Goal: Transaction & Acquisition: Purchase product/service

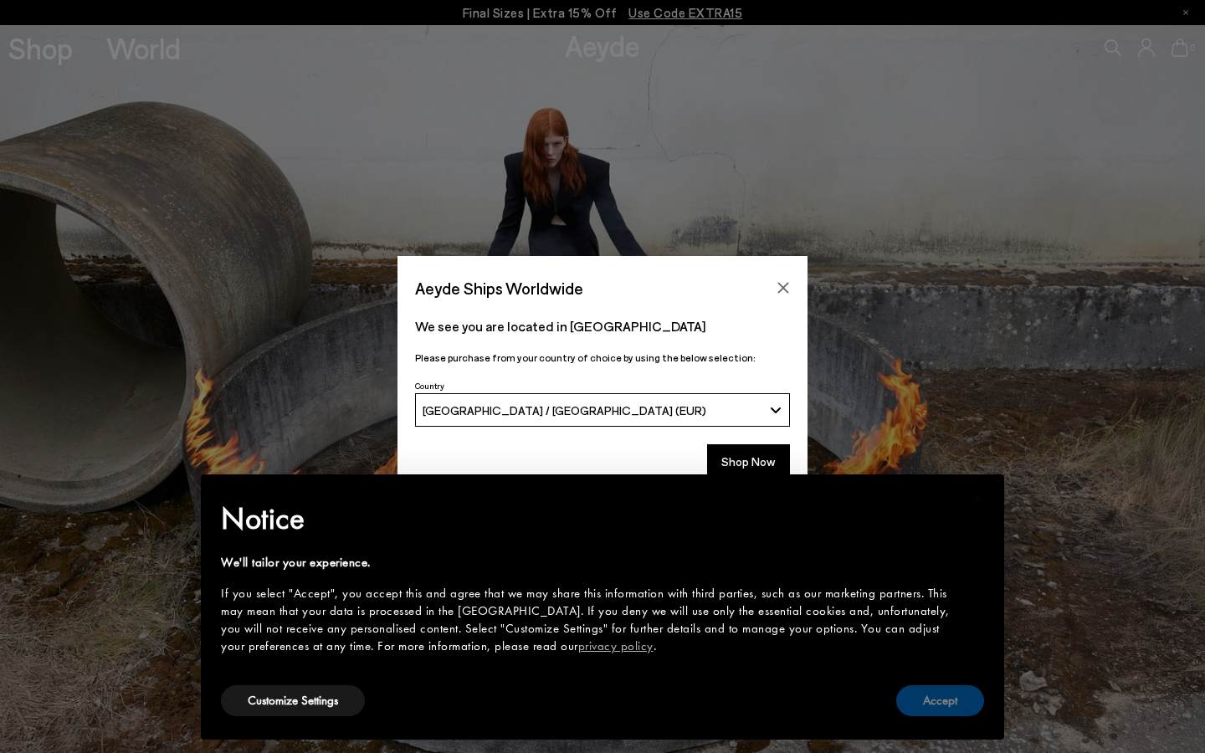
click at [953, 694] on button "Accept" at bounding box center [940, 700] width 88 height 31
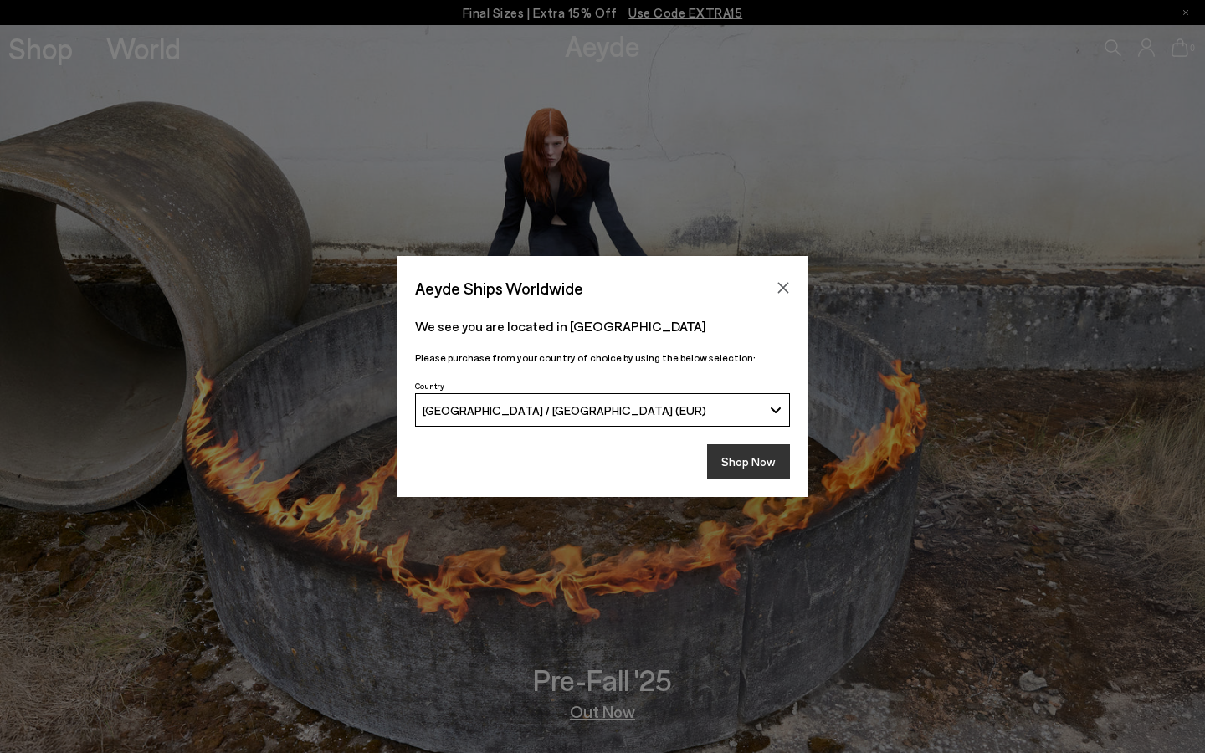
click at [755, 464] on button "Shop Now" at bounding box center [748, 461] width 83 height 35
click at [749, 456] on button "Shop Now" at bounding box center [748, 461] width 83 height 35
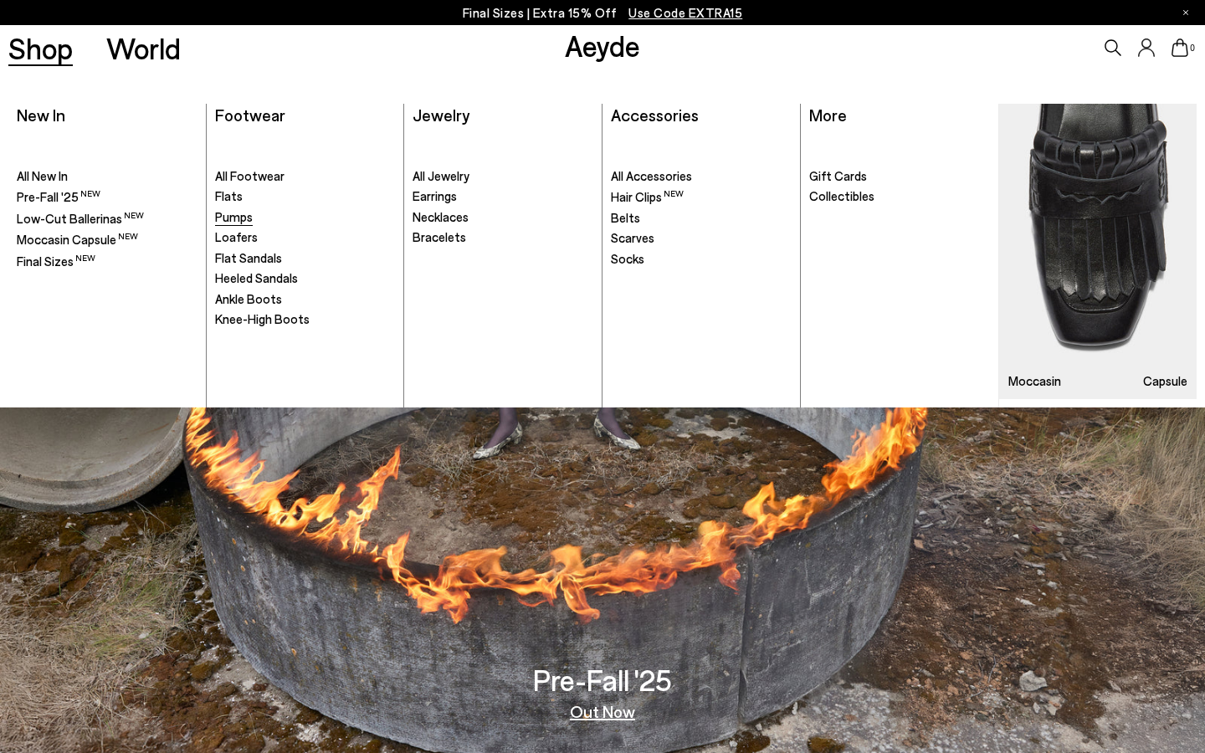
click at [241, 223] on span "Pumps" at bounding box center [234, 216] width 38 height 15
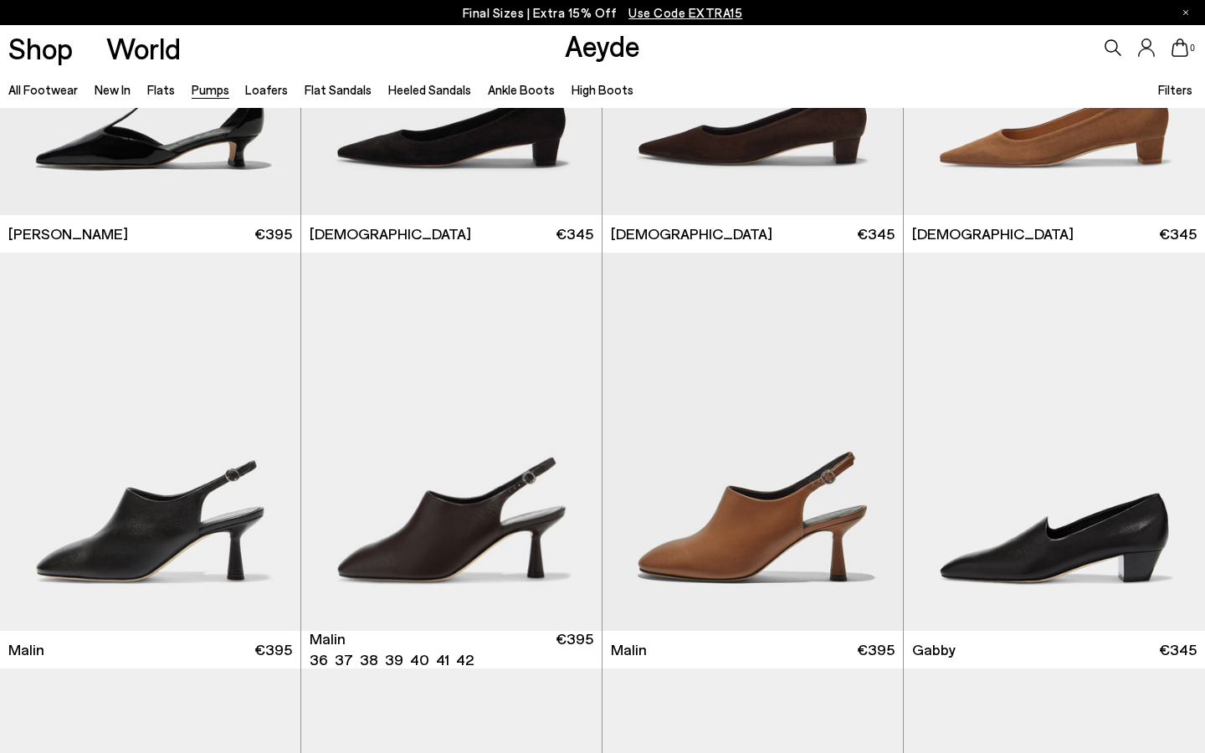
scroll to position [1952, 0]
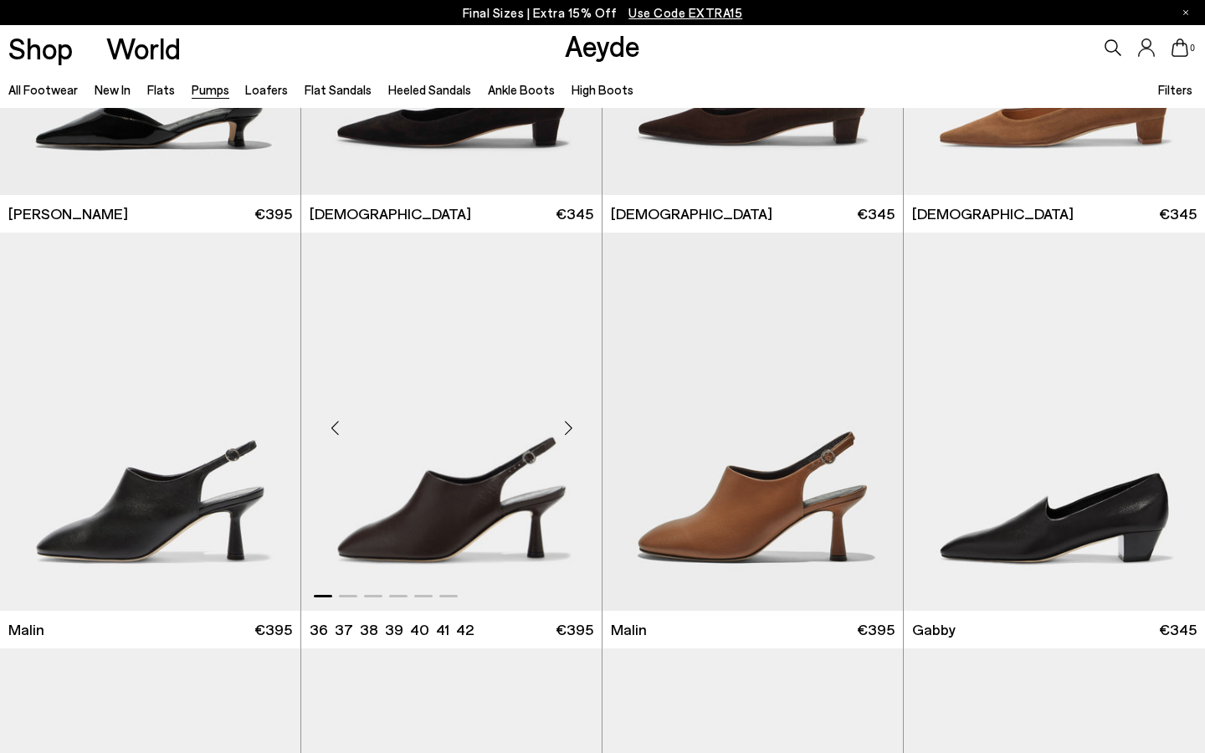
click at [565, 425] on div "Next slide" at bounding box center [568, 428] width 50 height 50
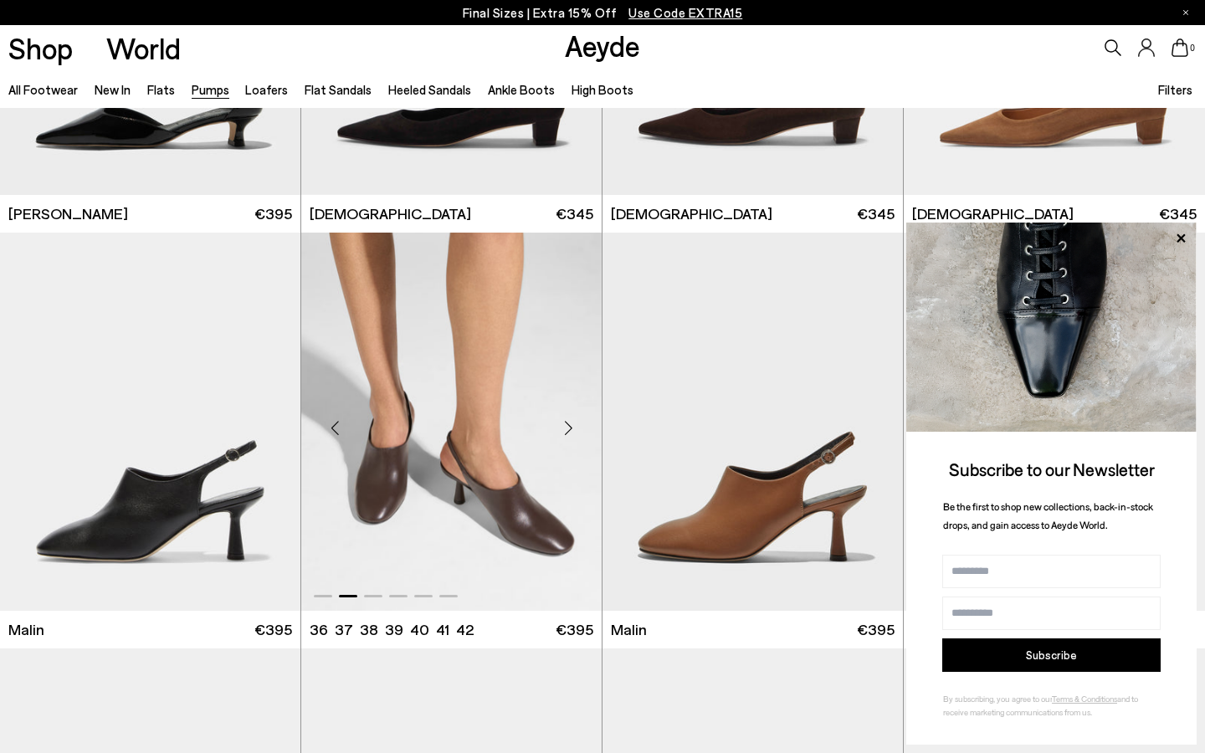
click at [565, 425] on div "Next slide" at bounding box center [568, 428] width 50 height 50
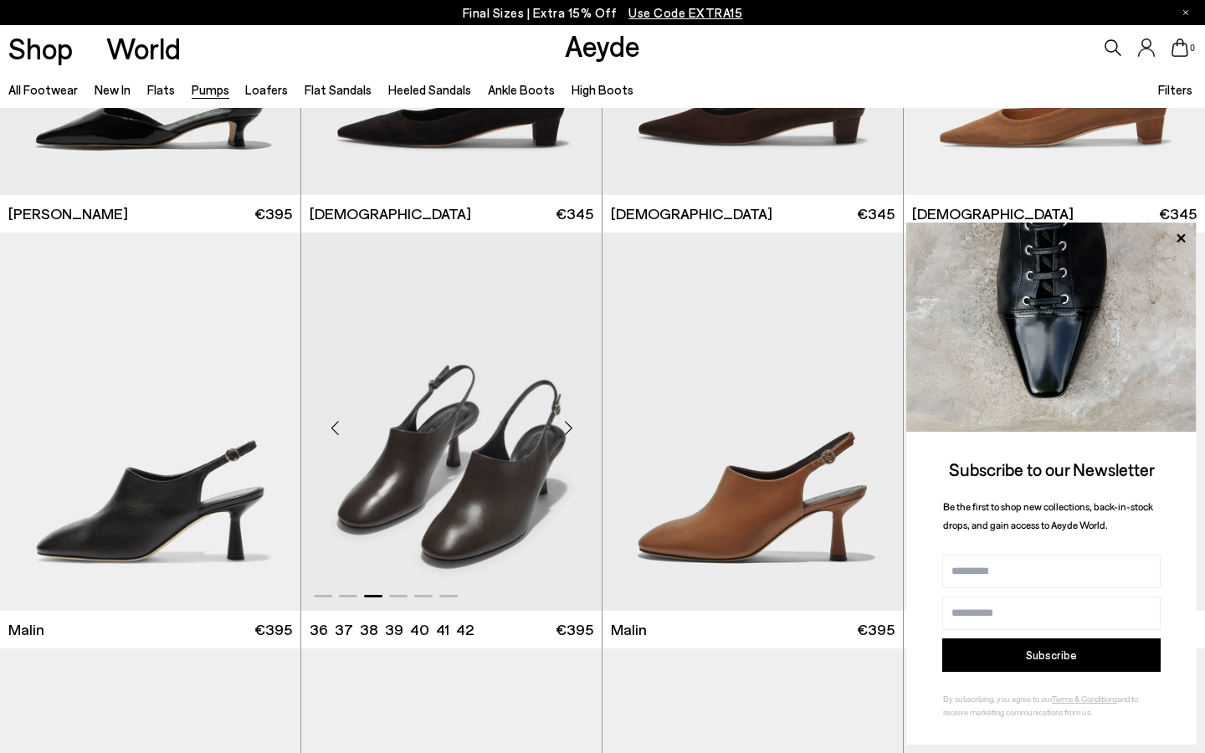
click at [565, 425] on div "Next slide" at bounding box center [568, 428] width 50 height 50
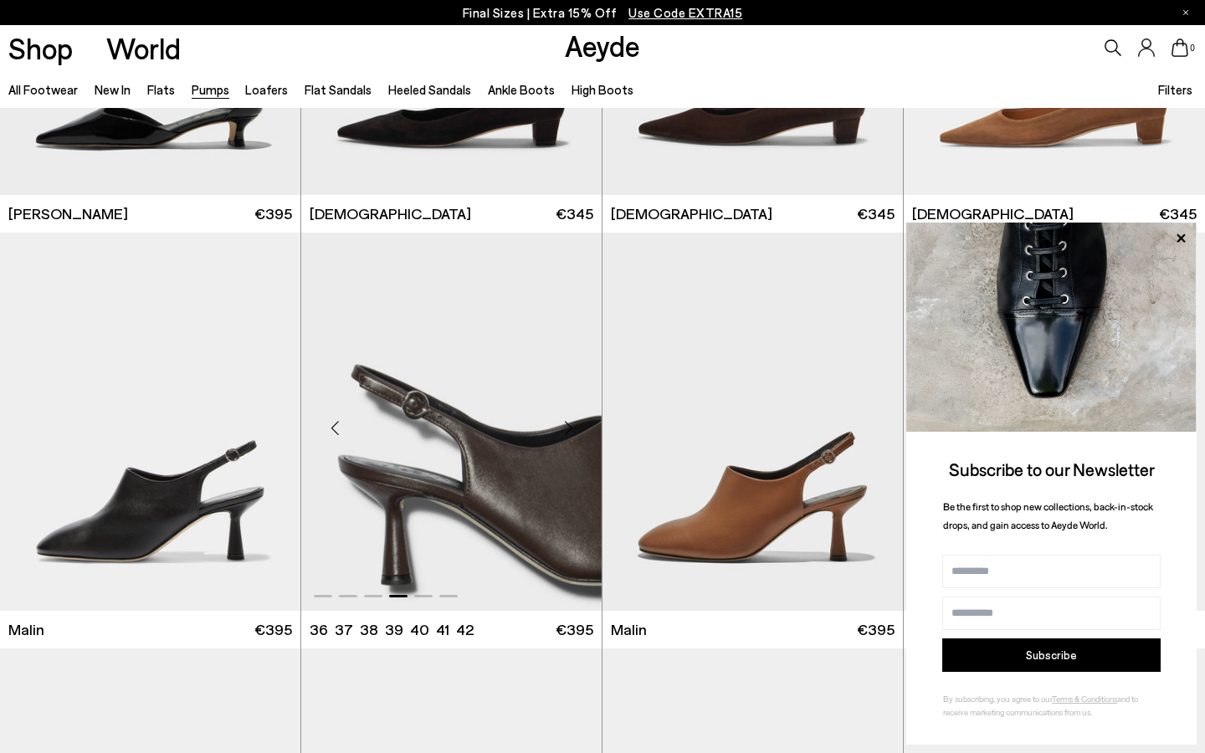
click at [565, 425] on div "Next slide" at bounding box center [568, 428] width 50 height 50
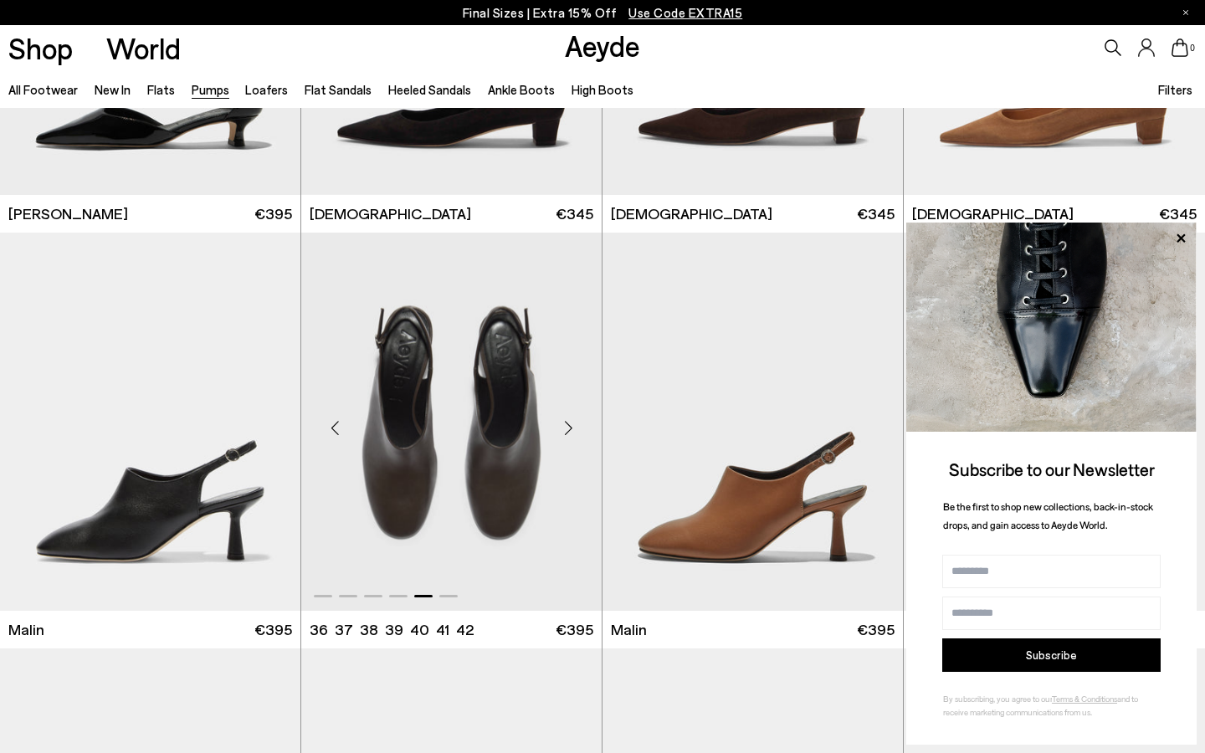
click at [565, 425] on div "Next slide" at bounding box center [568, 428] width 50 height 50
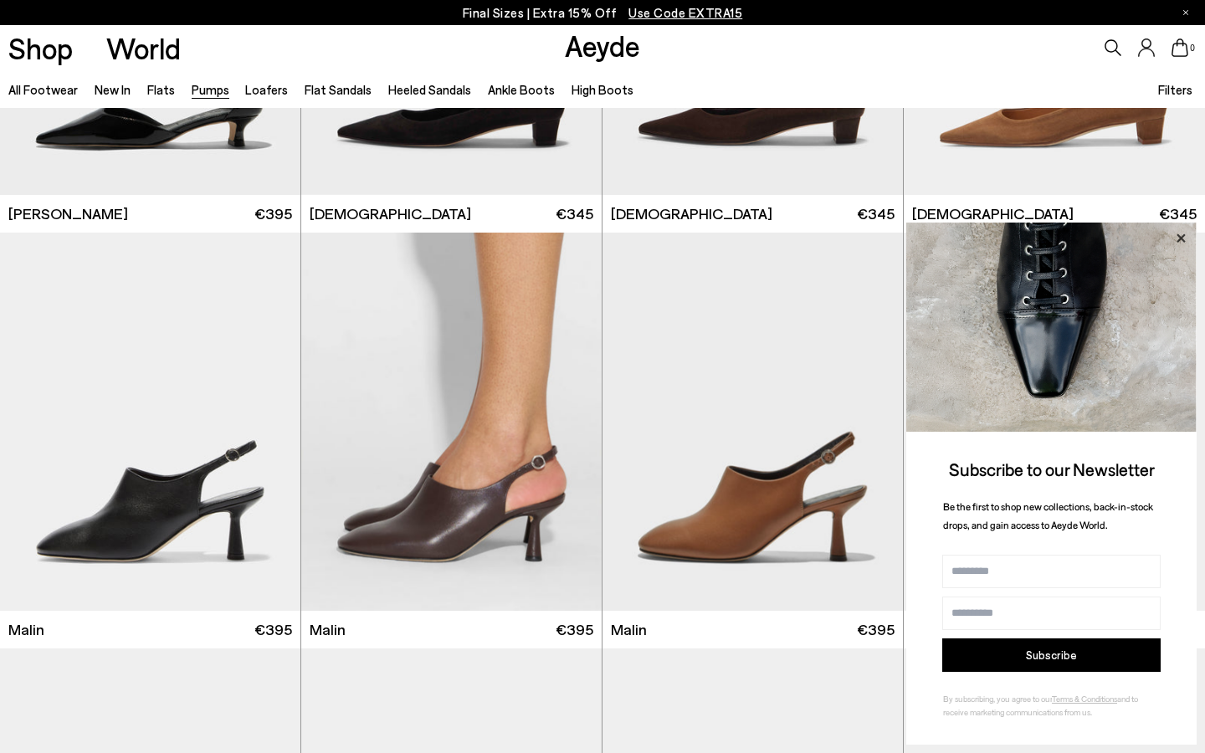
click at [1180, 237] on icon at bounding box center [1180, 237] width 8 height 8
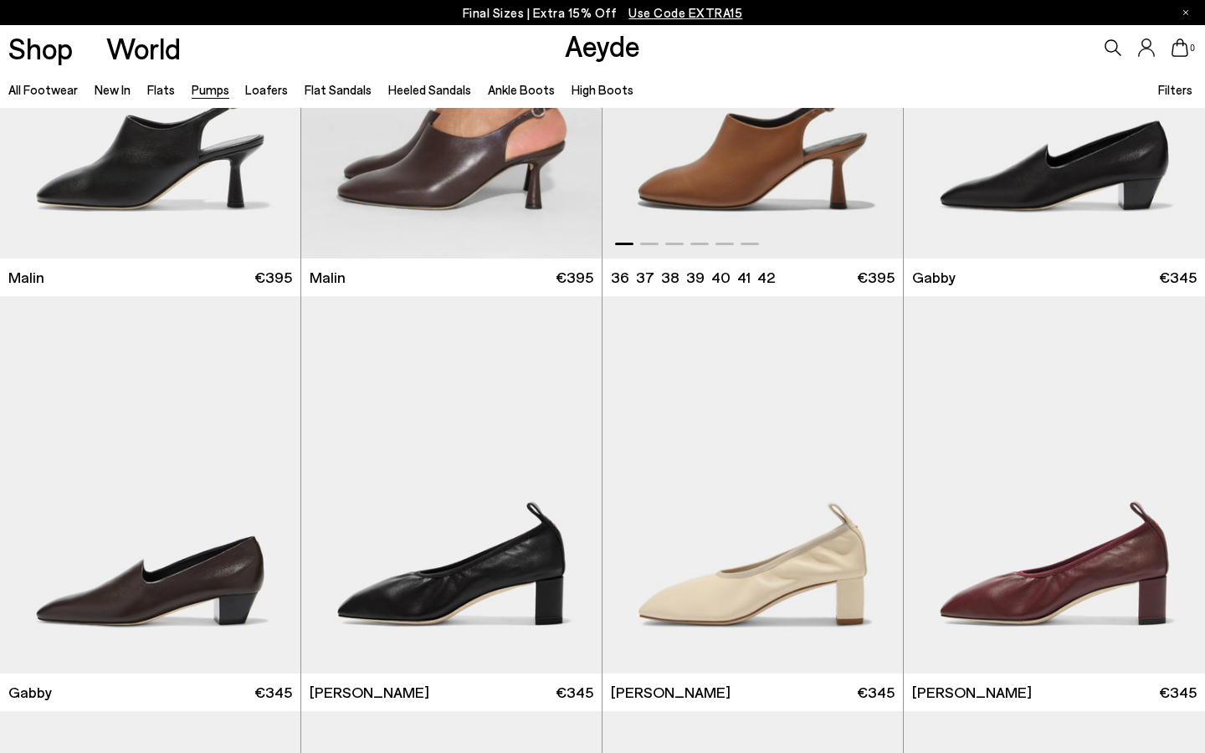
scroll to position [2305, 0]
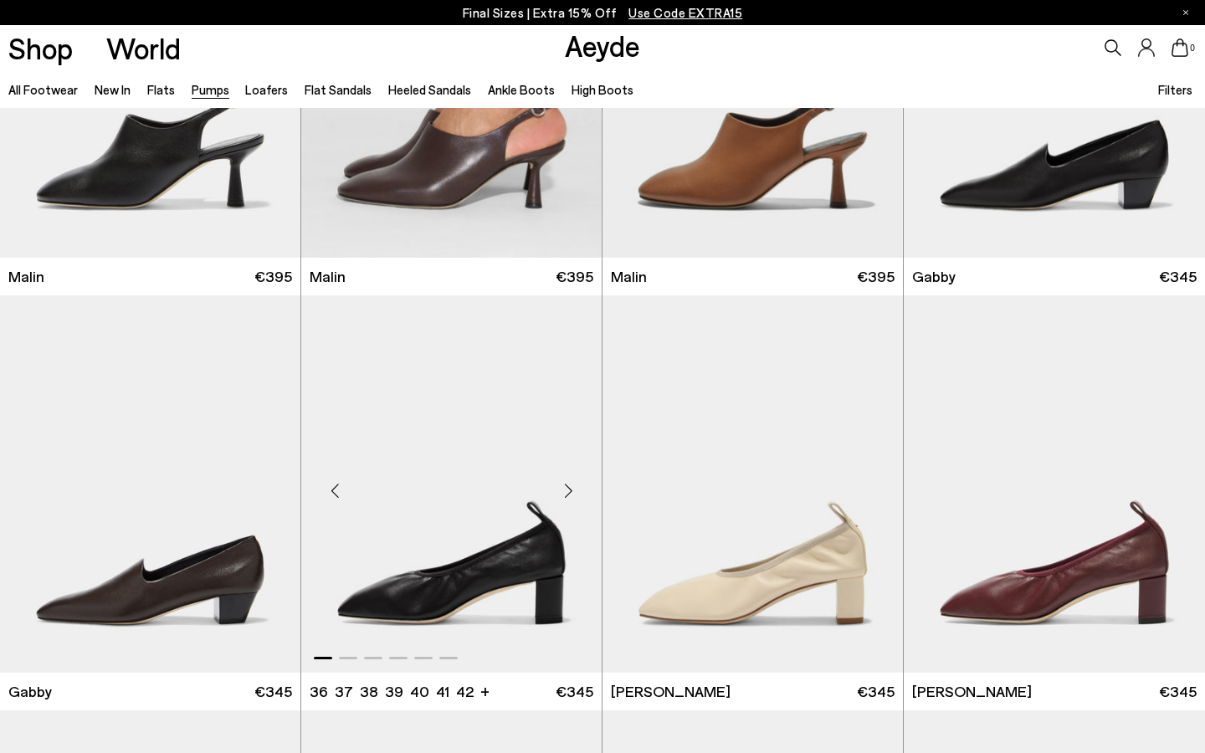
click at [565, 492] on div "Next slide" at bounding box center [568, 490] width 50 height 50
